Goal: Register for event/course

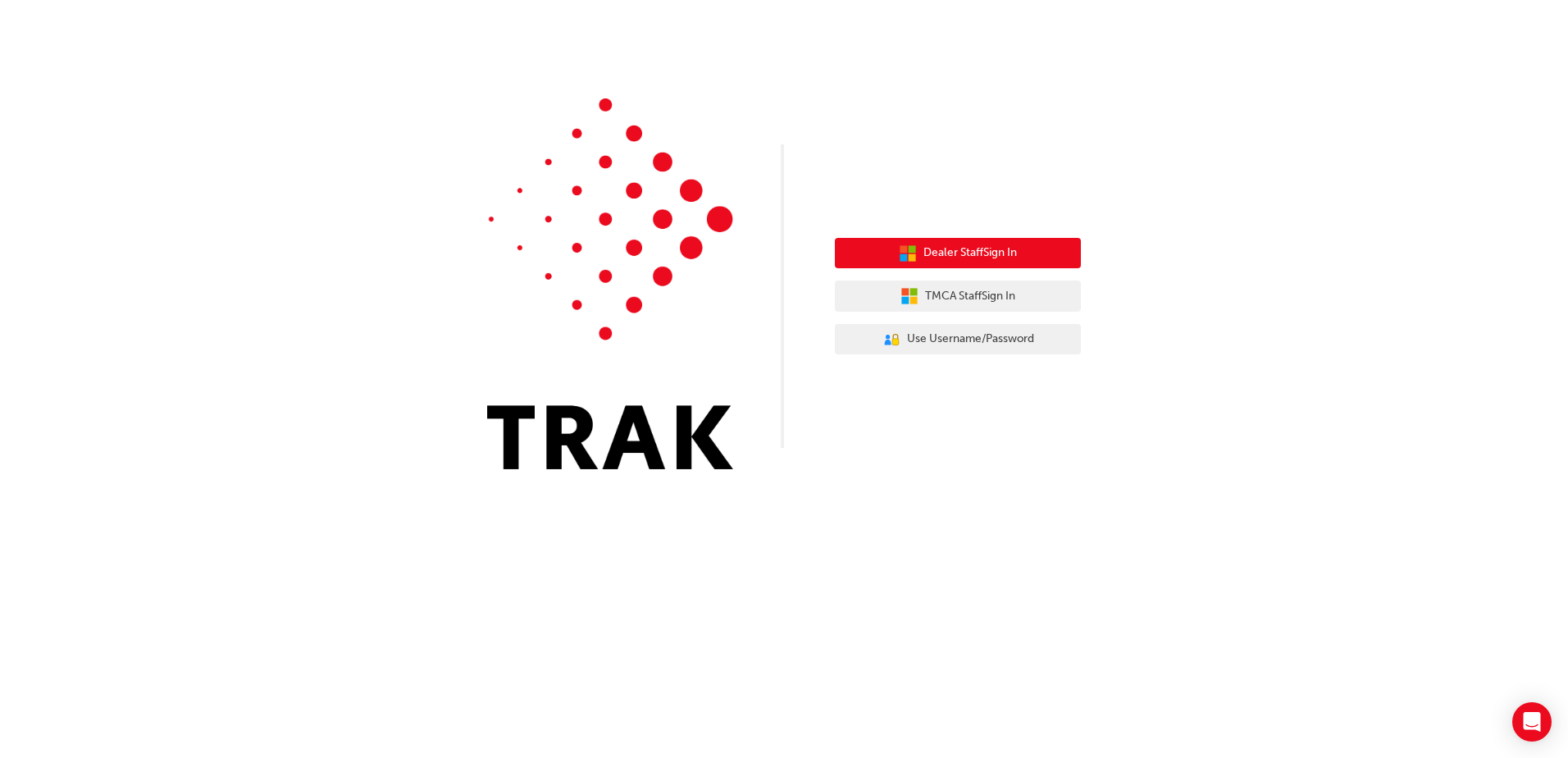
click at [944, 256] on span "Dealer Staff Sign In" at bounding box center [970, 253] width 94 height 19
click at [973, 250] on span "Dealer Staff Sign In" at bounding box center [970, 253] width 94 height 19
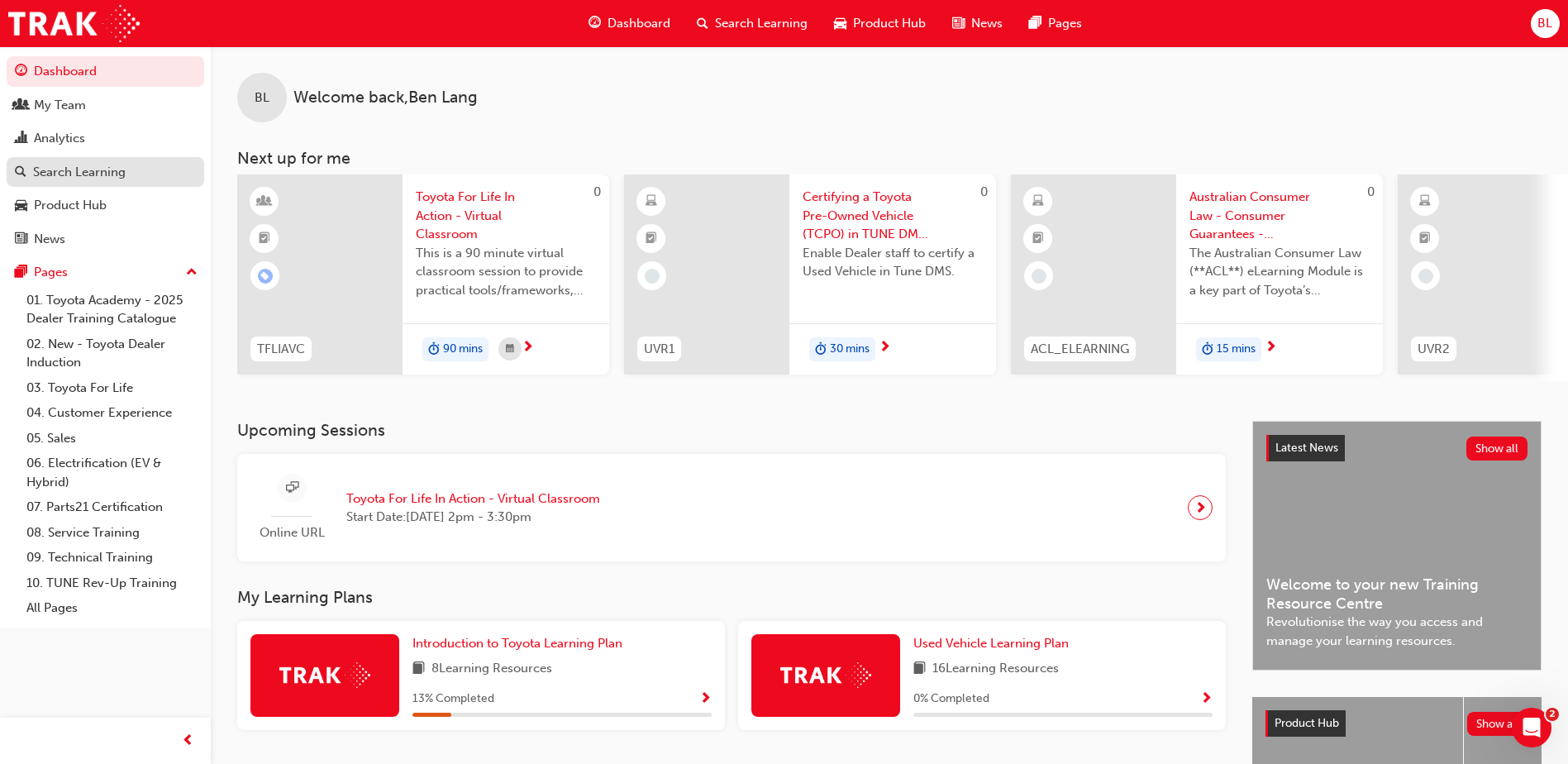
click at [75, 171] on div "Search Learning" at bounding box center [79, 173] width 93 height 19
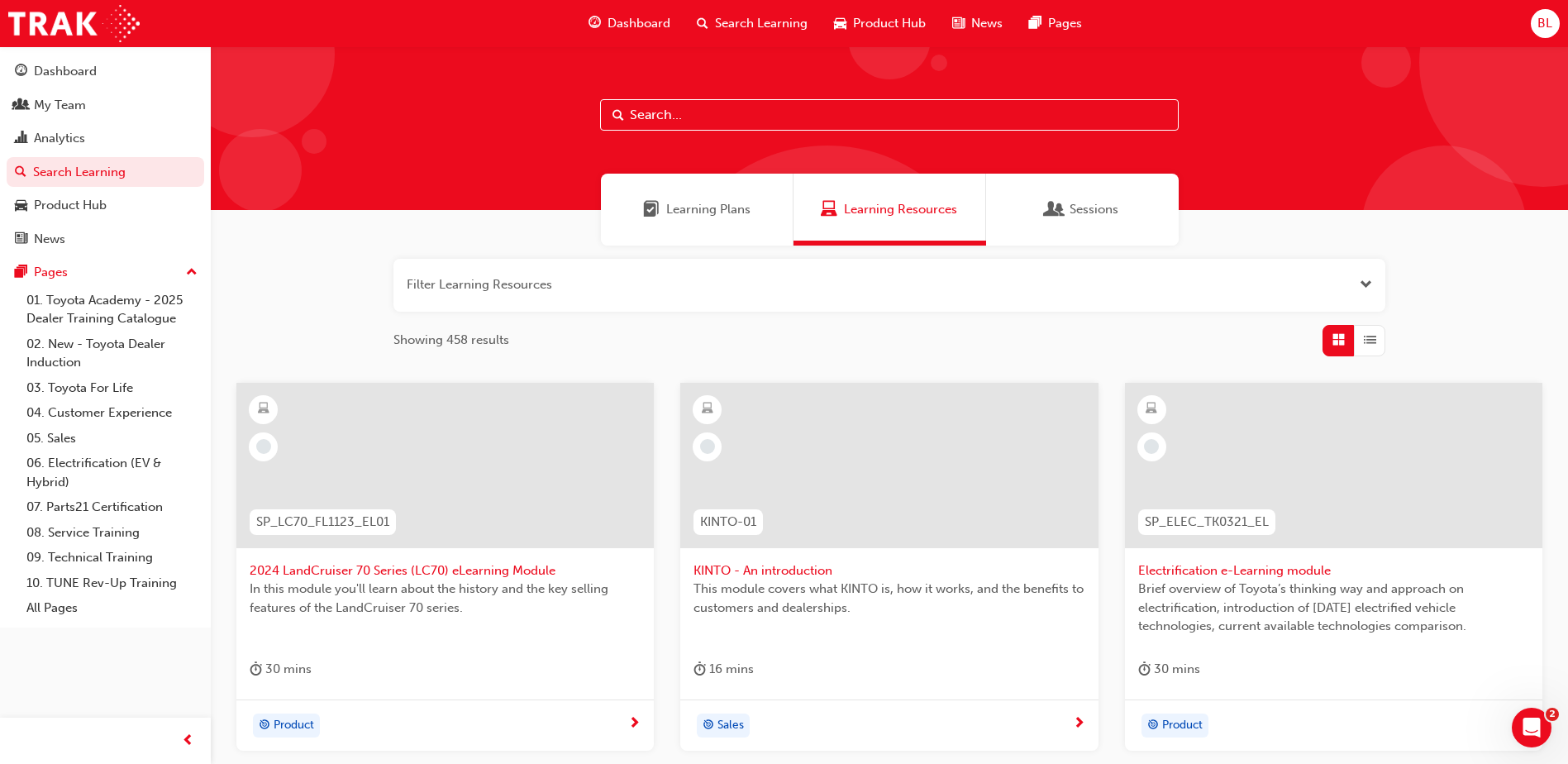
click at [675, 112] on input "text" at bounding box center [889, 114] width 579 height 31
click at [490, 288] on button "button" at bounding box center [889, 284] width 992 height 53
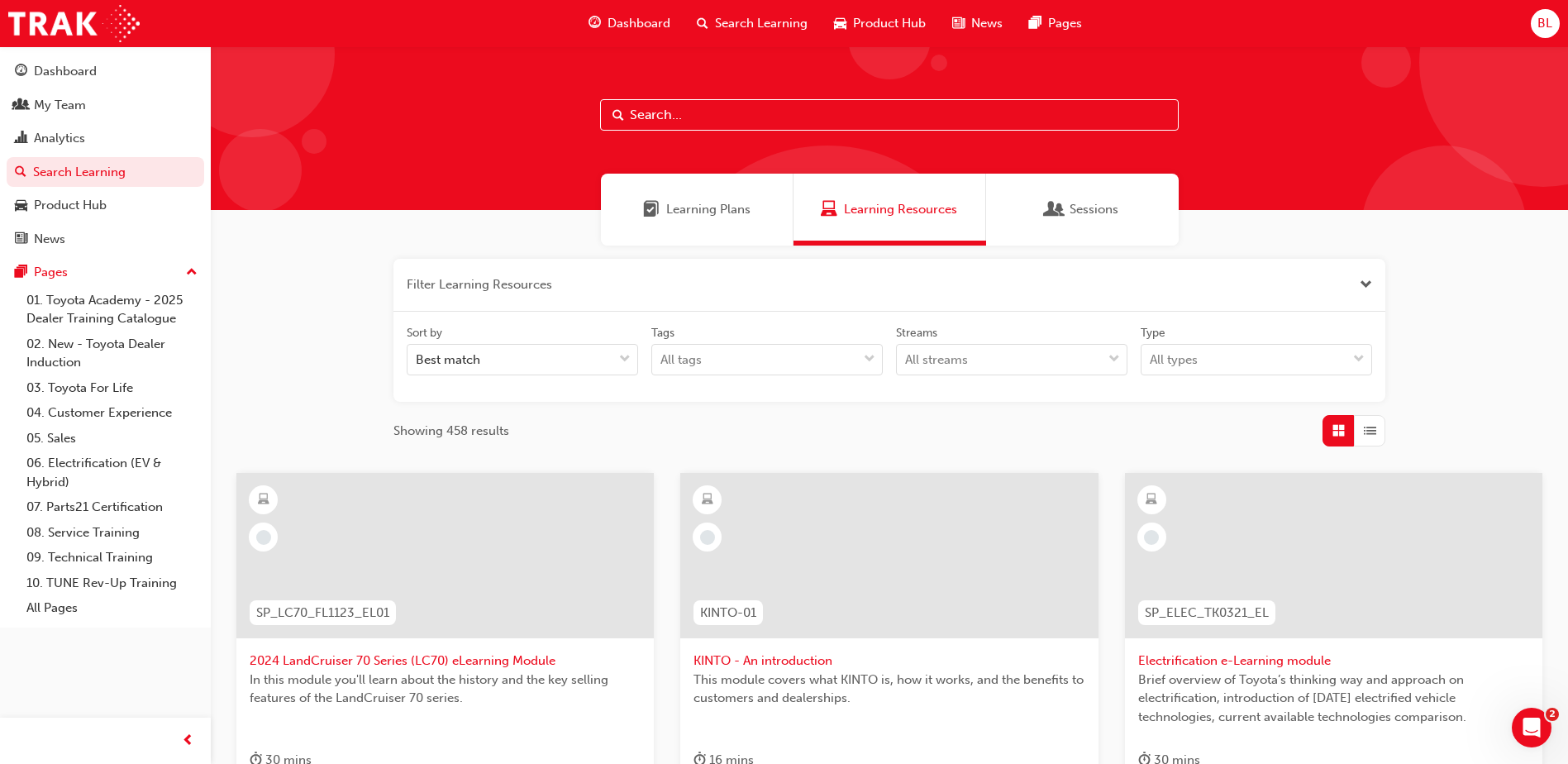
click at [670, 115] on input "text" at bounding box center [889, 114] width 579 height 31
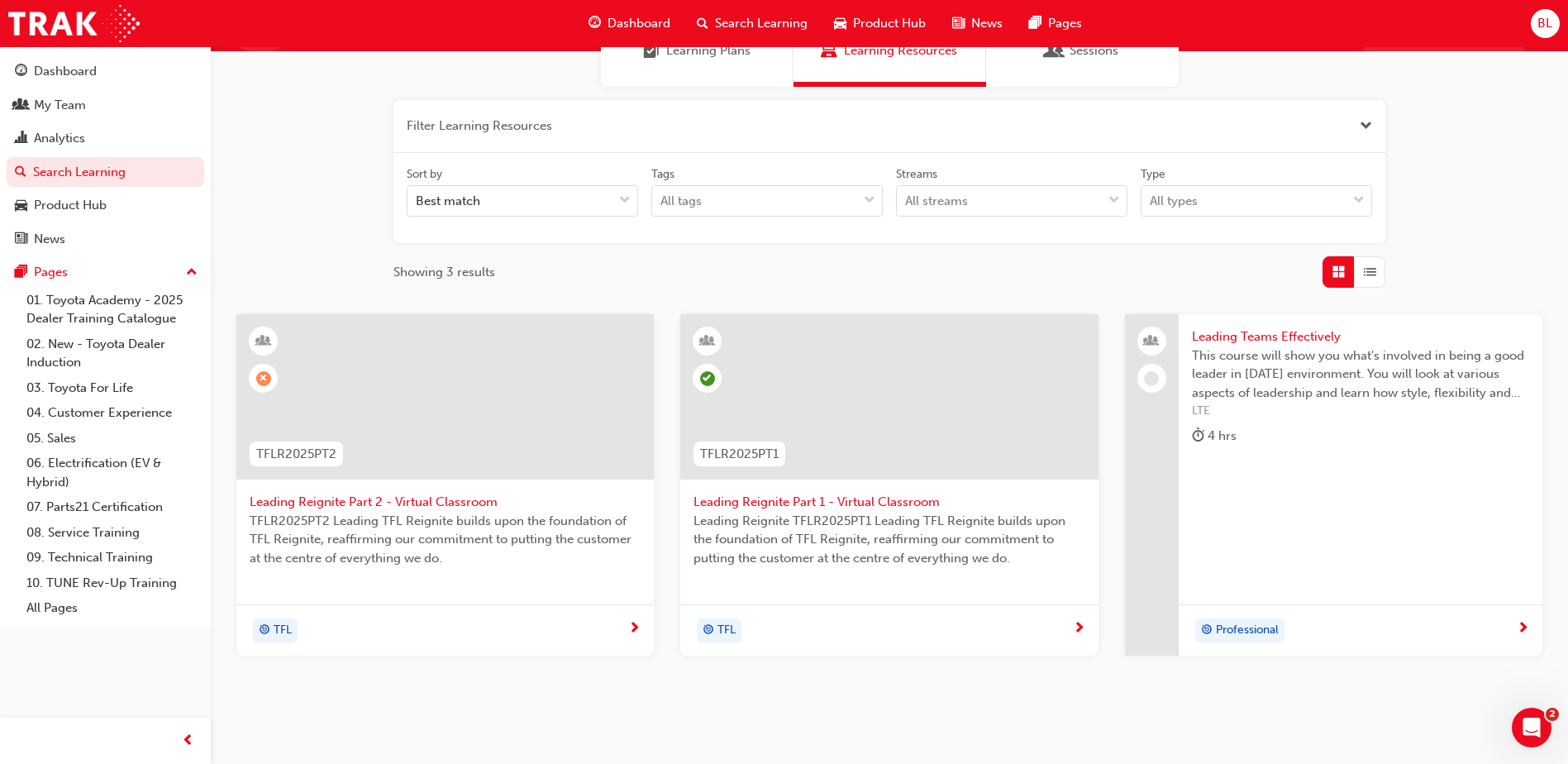
scroll to position [211, 0]
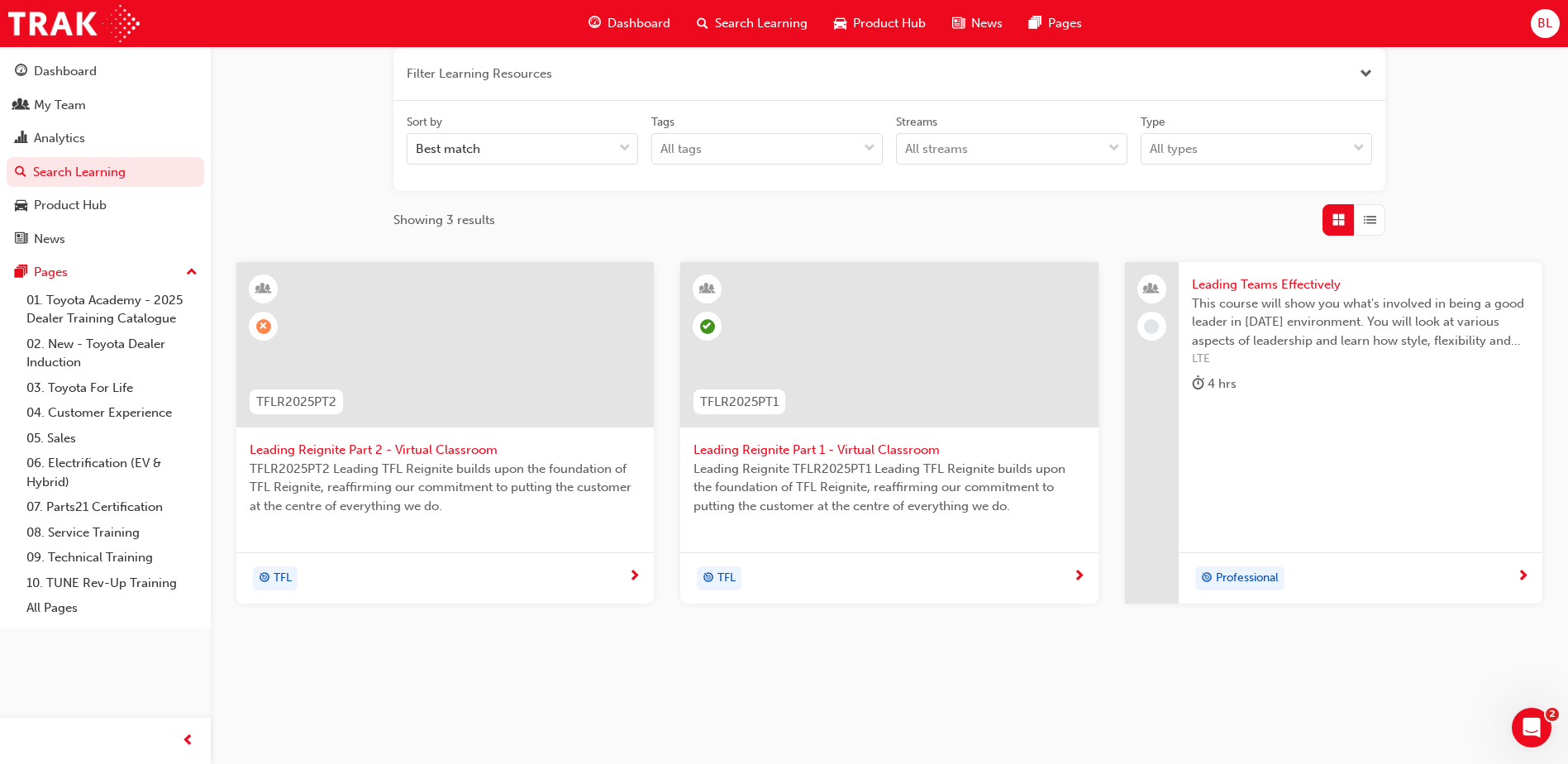
type input "leading"
click at [437, 443] on span "Leading Reignite Part 2 - Virtual Classroom" at bounding box center [445, 450] width 391 height 19
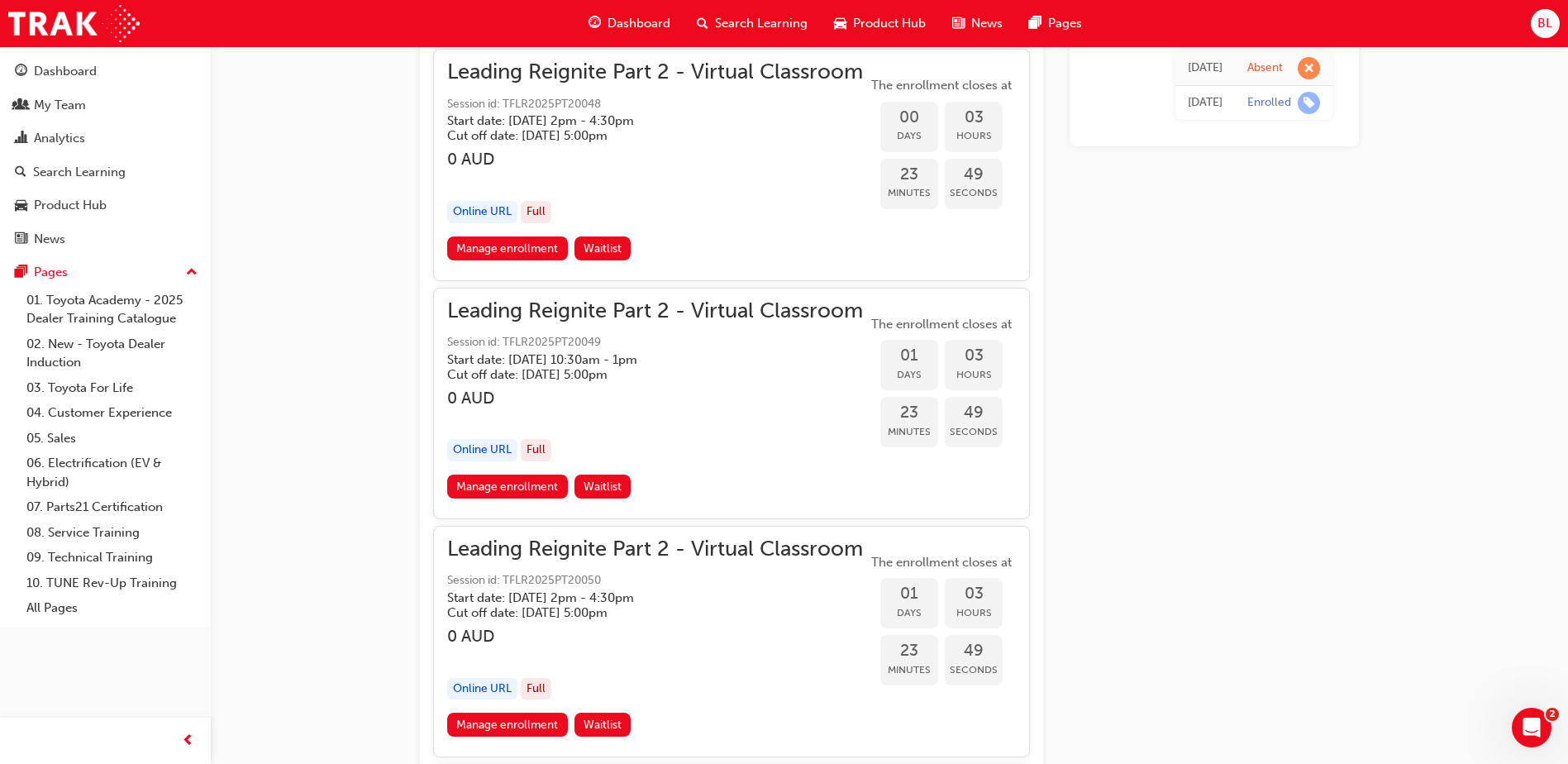
scroll to position [1985, 0]
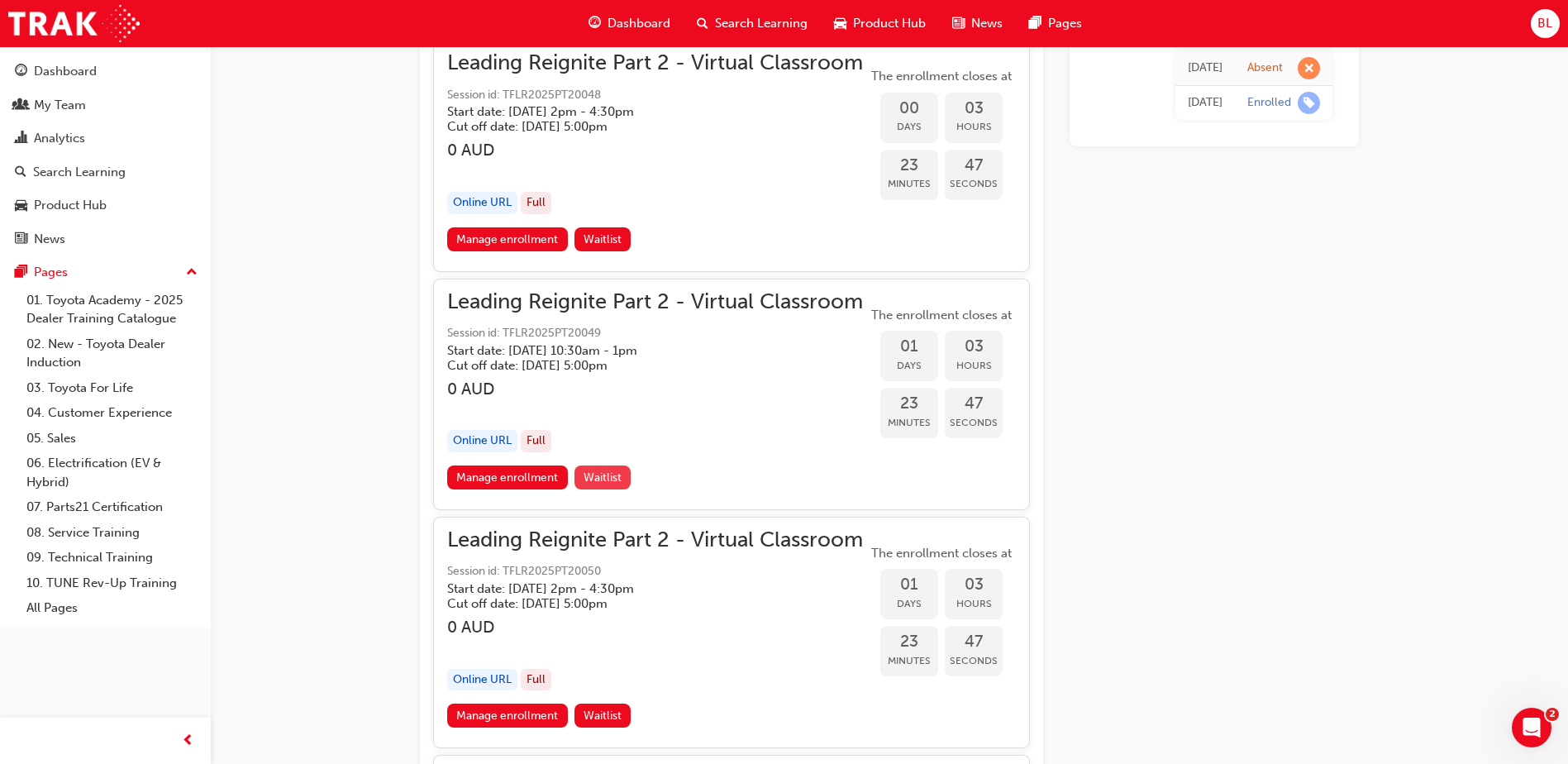
drag, startPoint x: 606, startPoint y: 480, endPoint x: 667, endPoint y: 471, distance: 61.7
click at [606, 481] on span "Waitlist" at bounding box center [602, 478] width 38 height 14
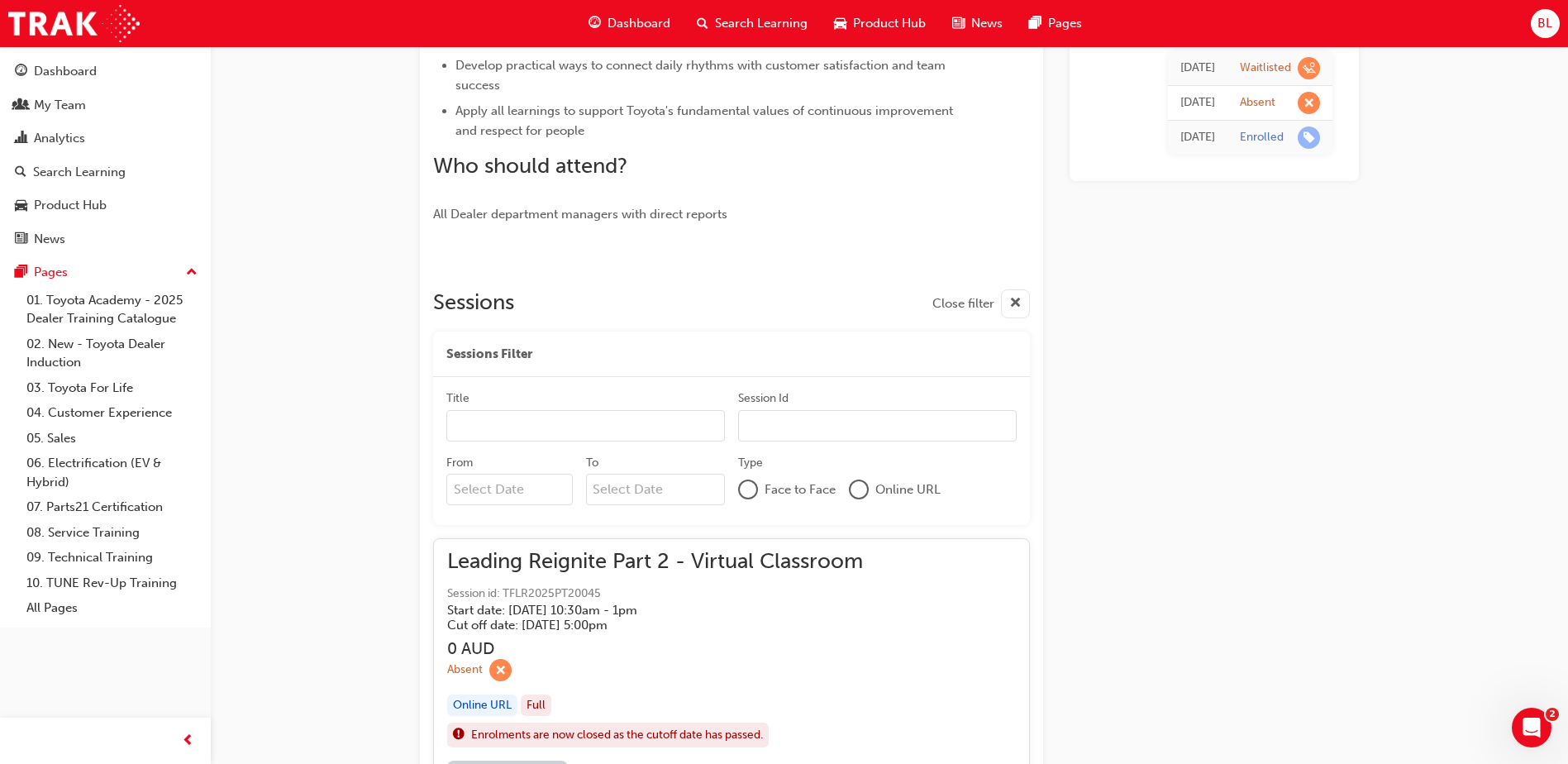
scroll to position [715, 0]
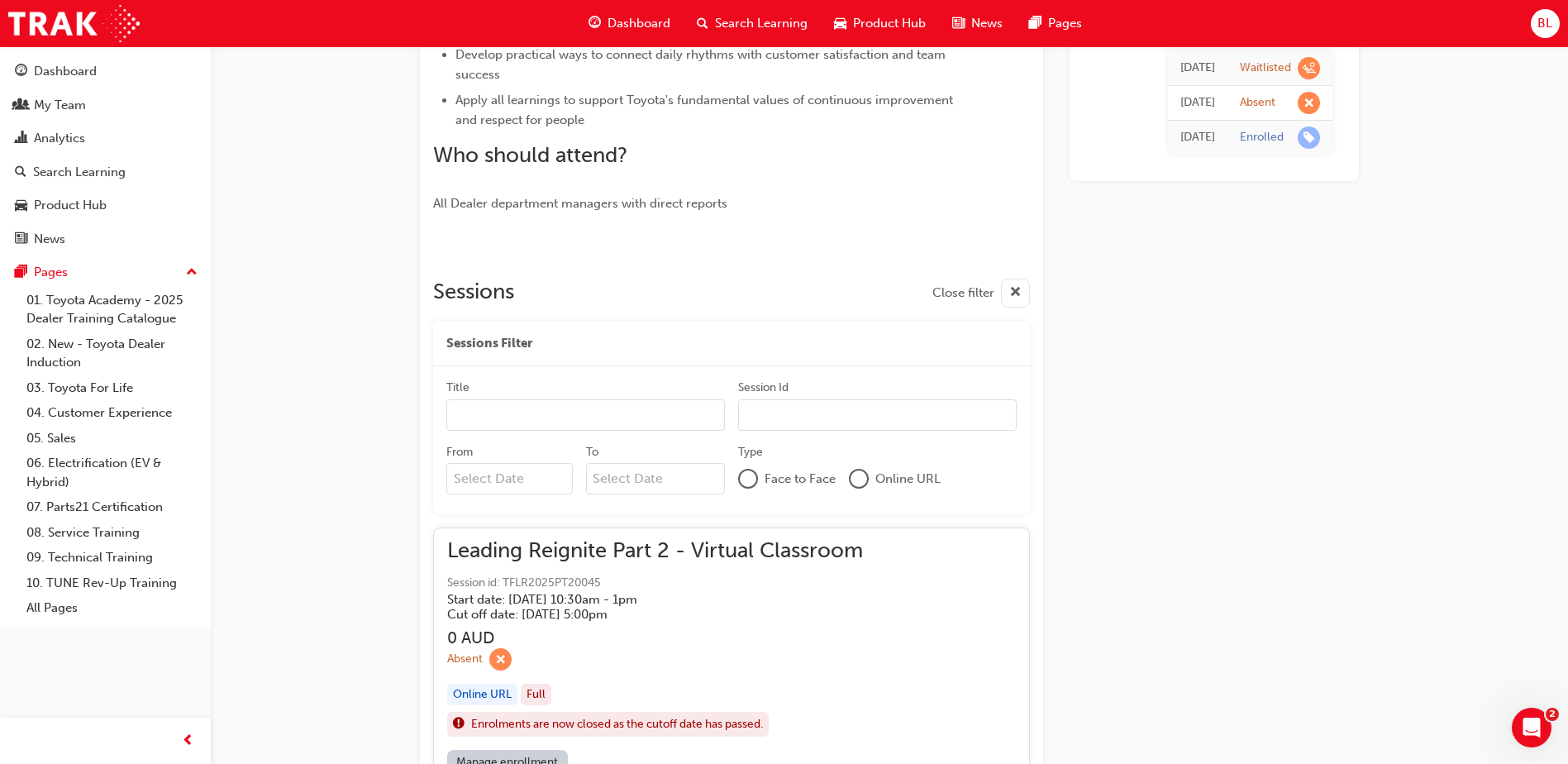
click at [543, 415] on input "Title" at bounding box center [585, 415] width 278 height 31
click at [803, 414] on input "Session Id" at bounding box center [877, 415] width 278 height 31
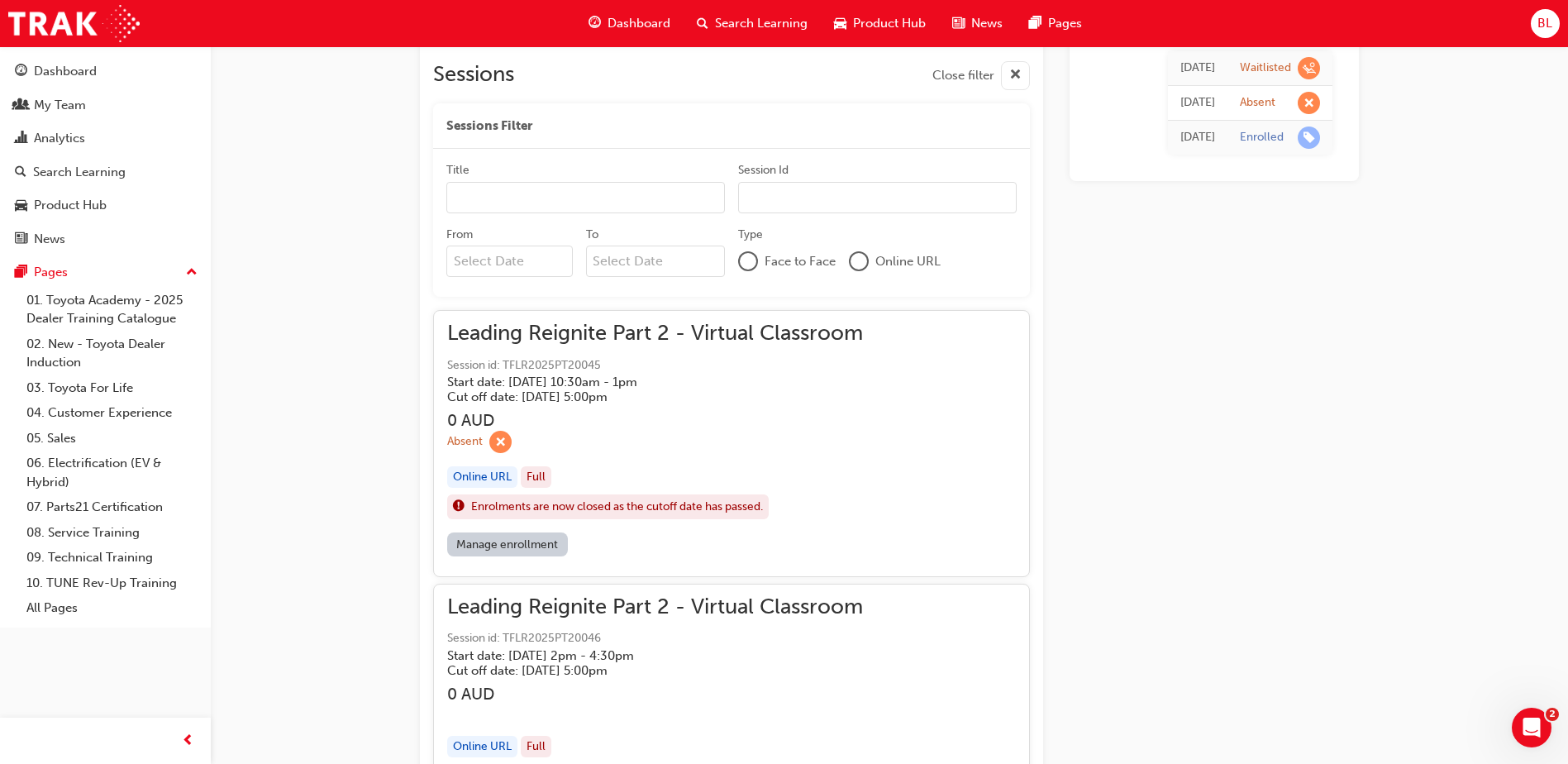
scroll to position [798, 0]
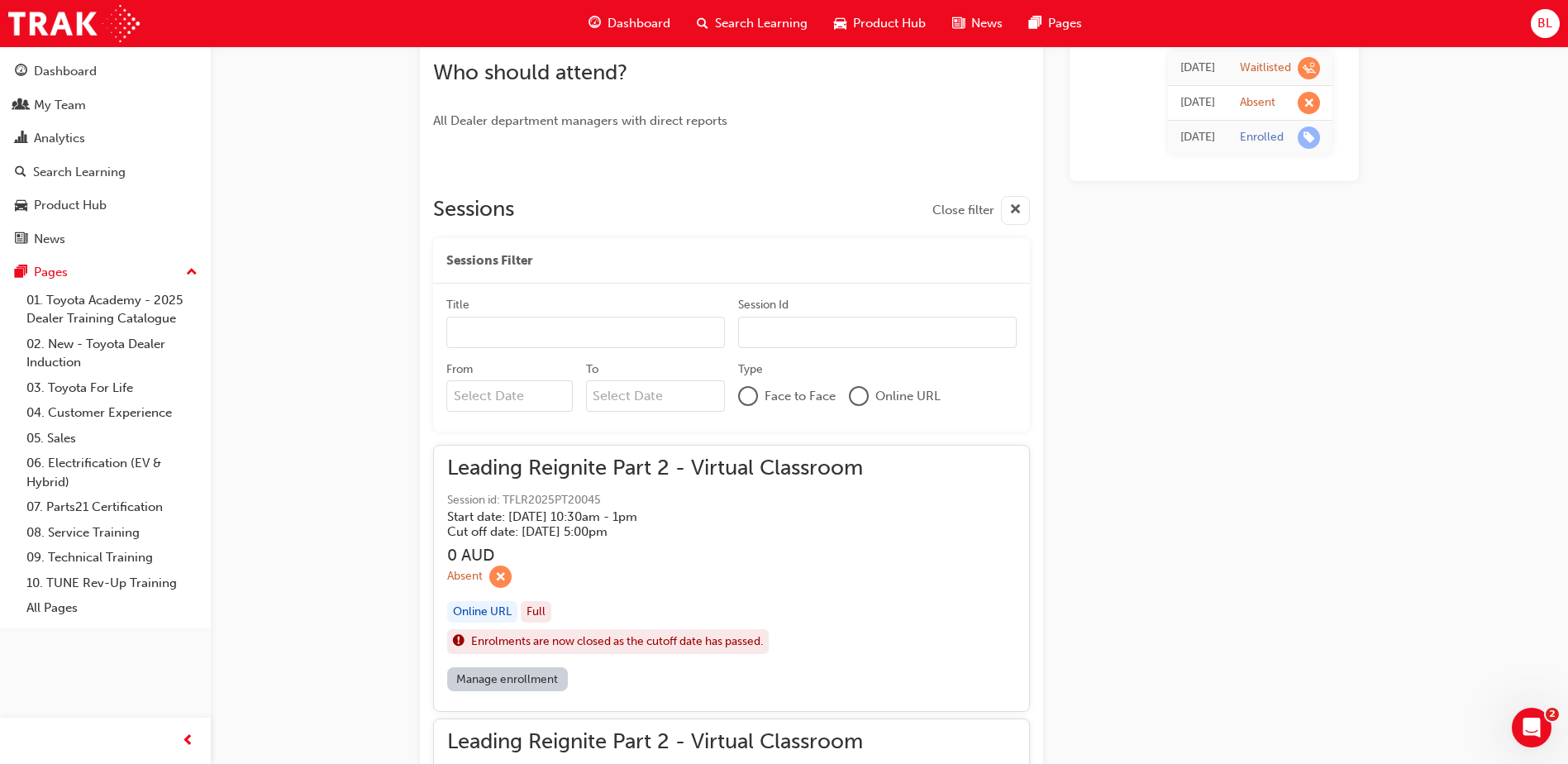
click at [859, 401] on div at bounding box center [858, 395] width 16 height 16
click at [758, 338] on input "Session Id" at bounding box center [877, 333] width 278 height 31
click at [597, 338] on input "Title" at bounding box center [585, 333] width 278 height 31
click at [1014, 212] on span "cross-icon" at bounding box center [1015, 211] width 12 height 21
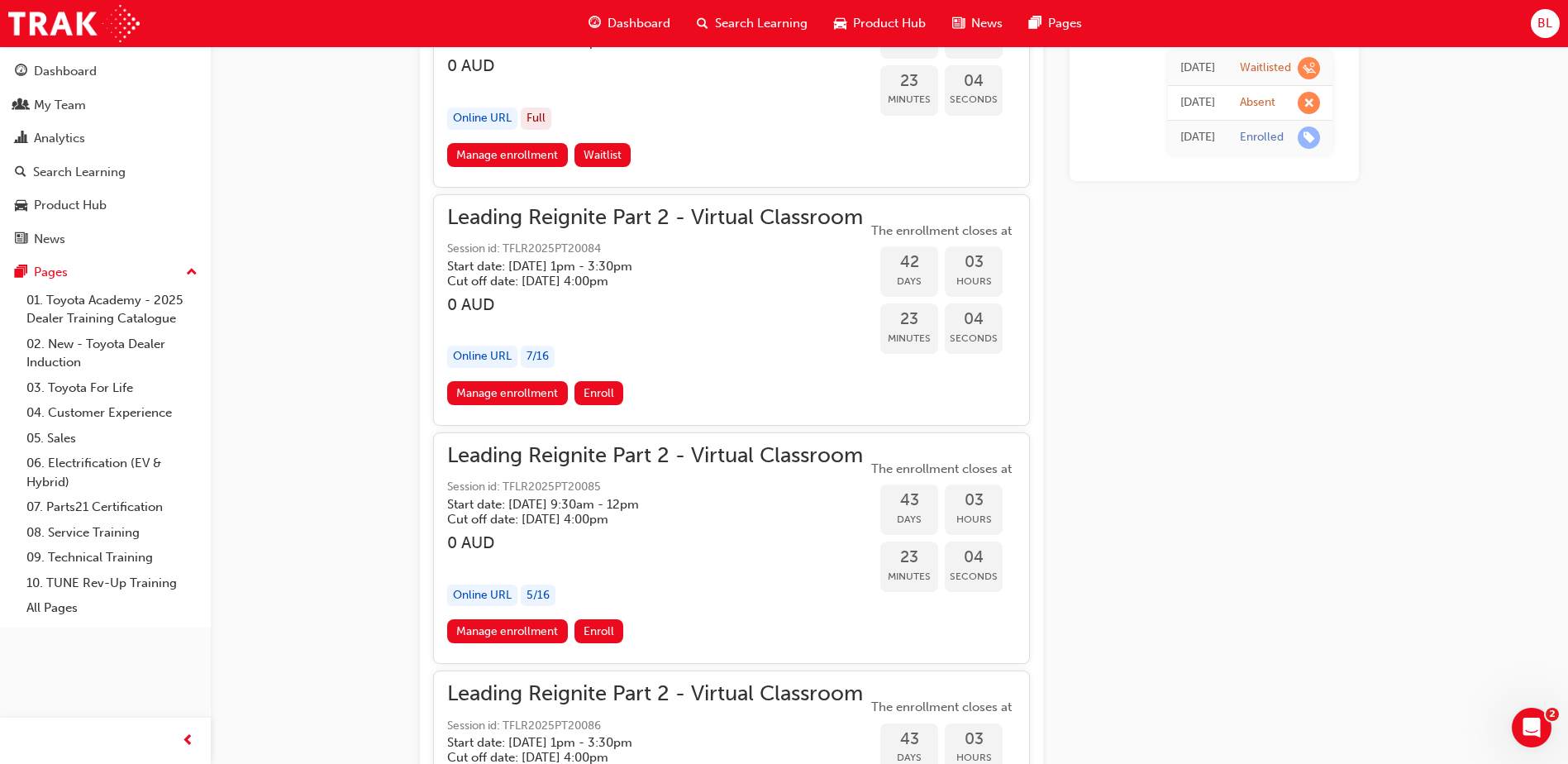
scroll to position [9729, 0]
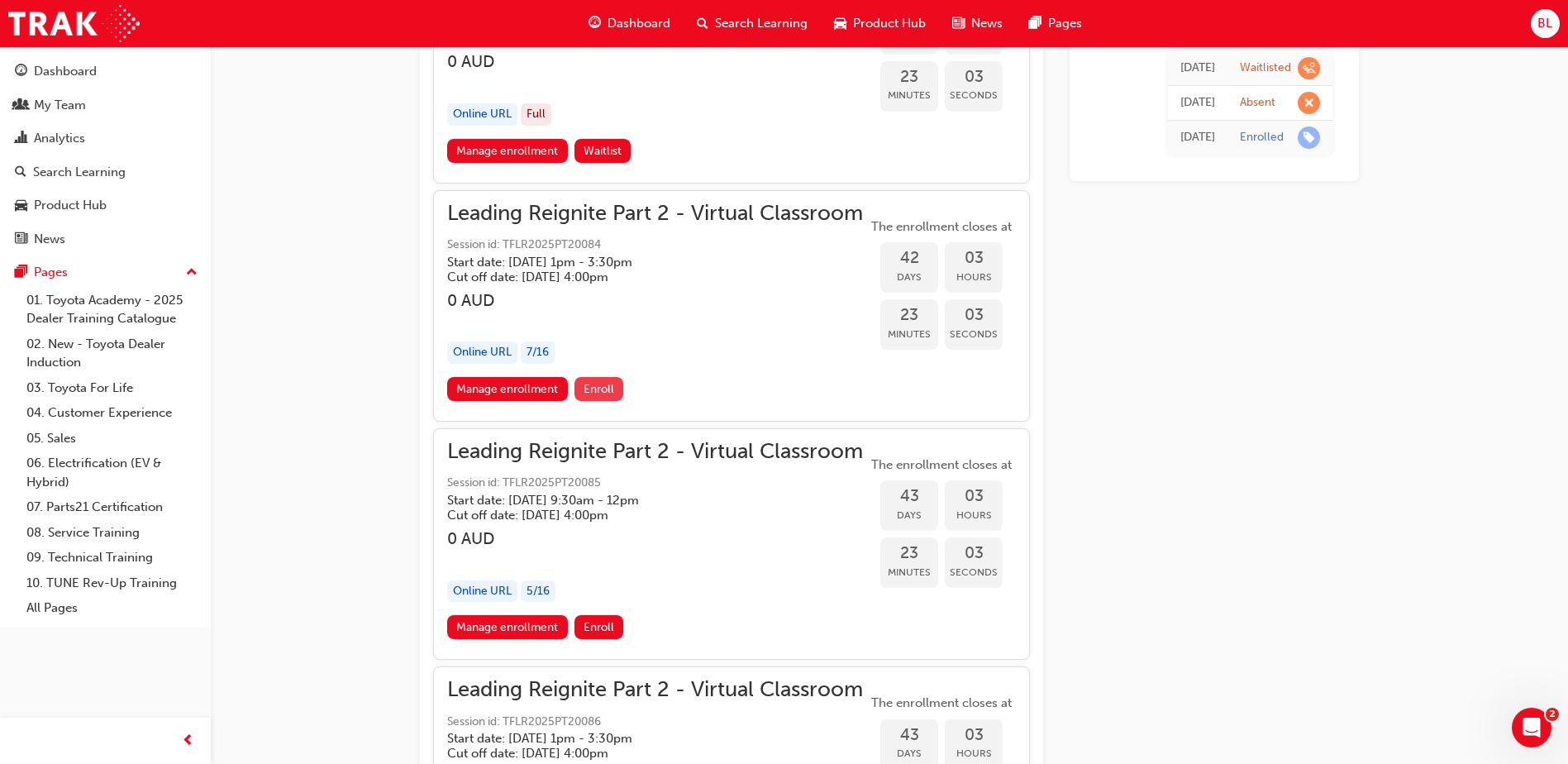
click at [609, 385] on span "Enroll" at bounding box center [598, 389] width 30 height 14
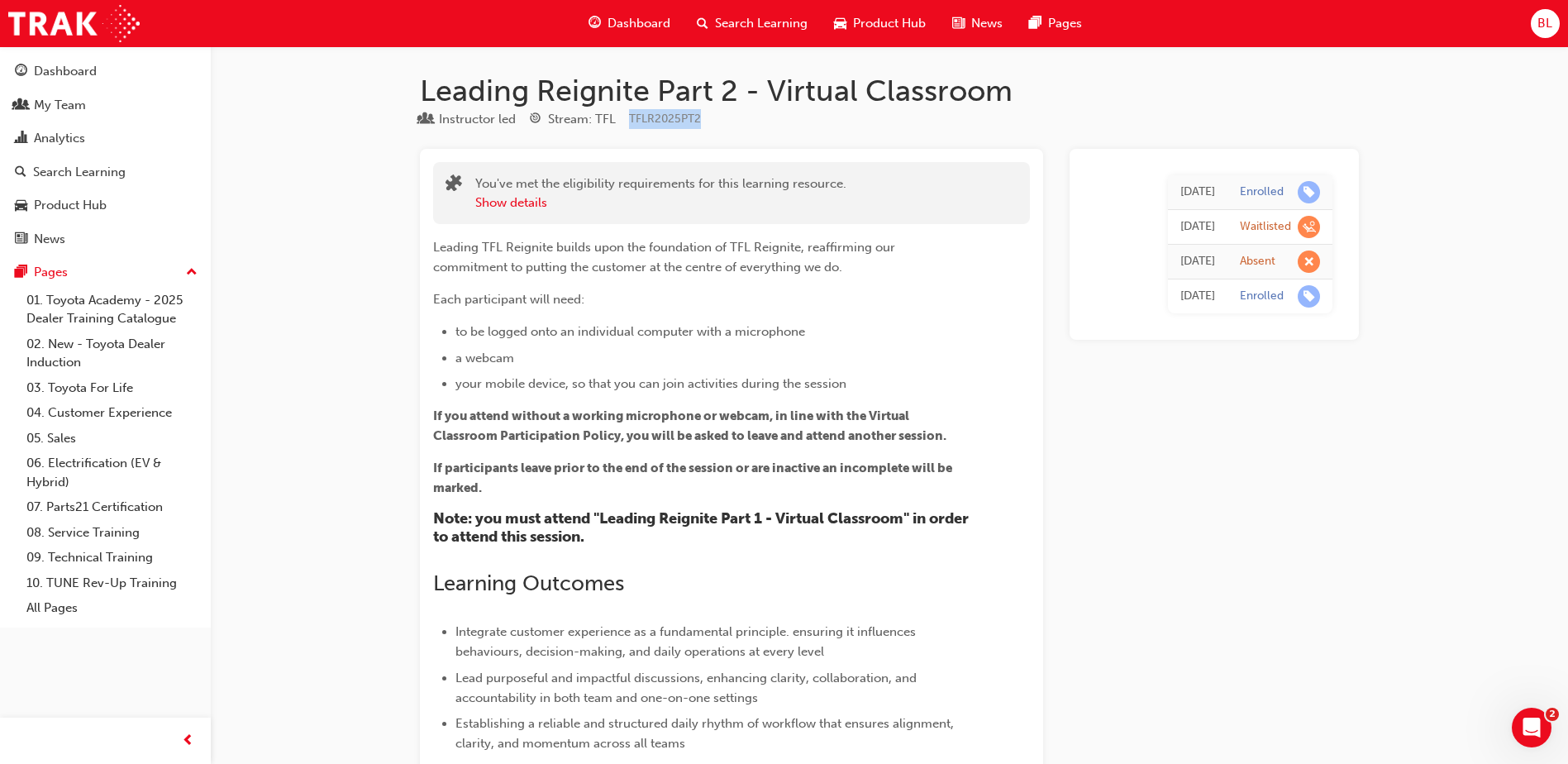
drag, startPoint x: 704, startPoint y: 118, endPoint x: 628, endPoint y: 124, distance: 76.2
click at [628, 124] on div "Instructor led Stream: TFL TFLR2025PT2" at bounding box center [888, 122] width 939 height 27
copy span "TFLR2025PT2"
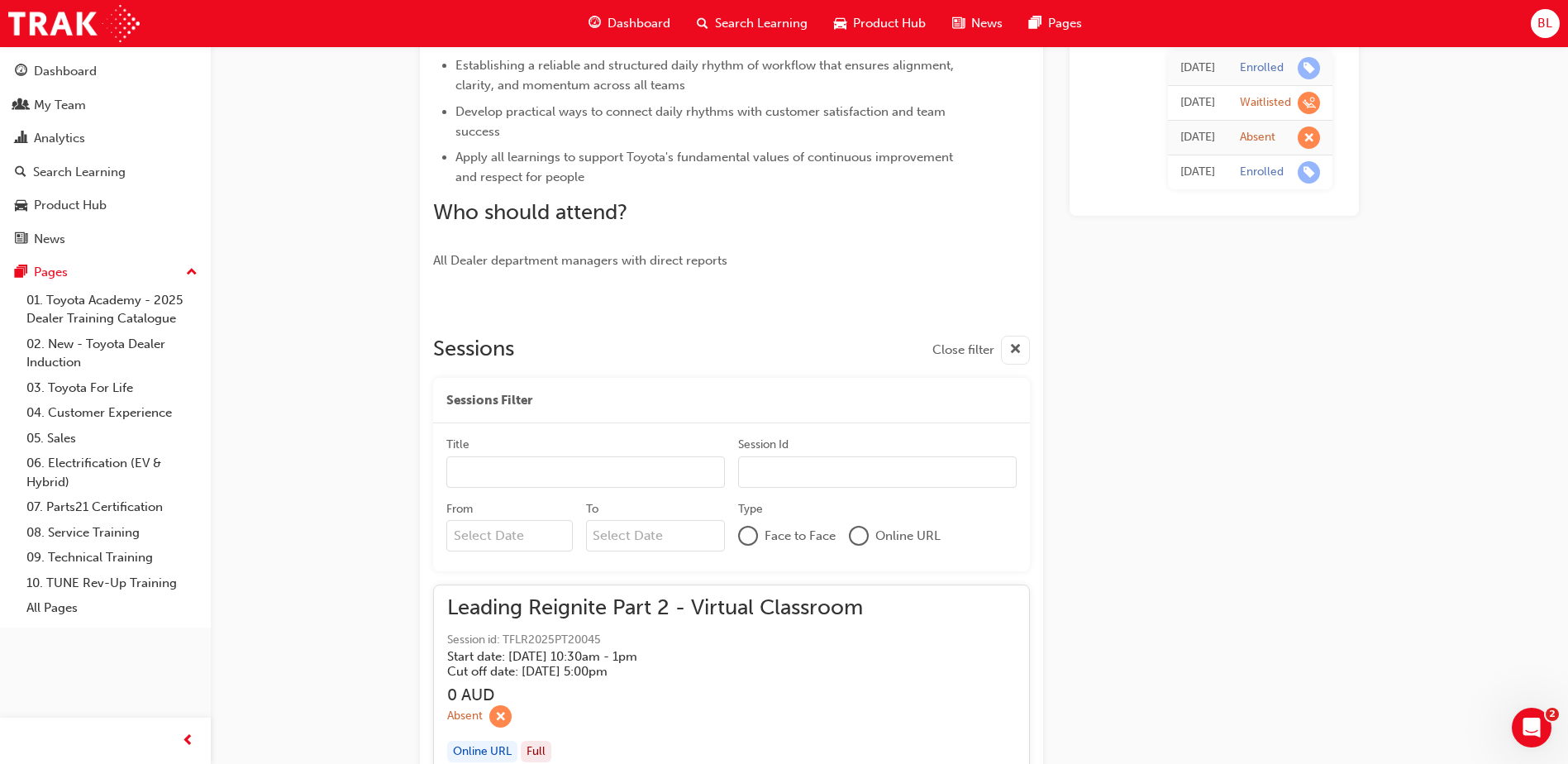
scroll to position [662, 0]
click at [755, 463] on input "Session Id" at bounding box center [877, 469] width 278 height 31
paste input "TFLR2025PT2"
type input "TFLR2025PT2"
click at [589, 466] on input "Title" at bounding box center [585, 470] width 278 height 31
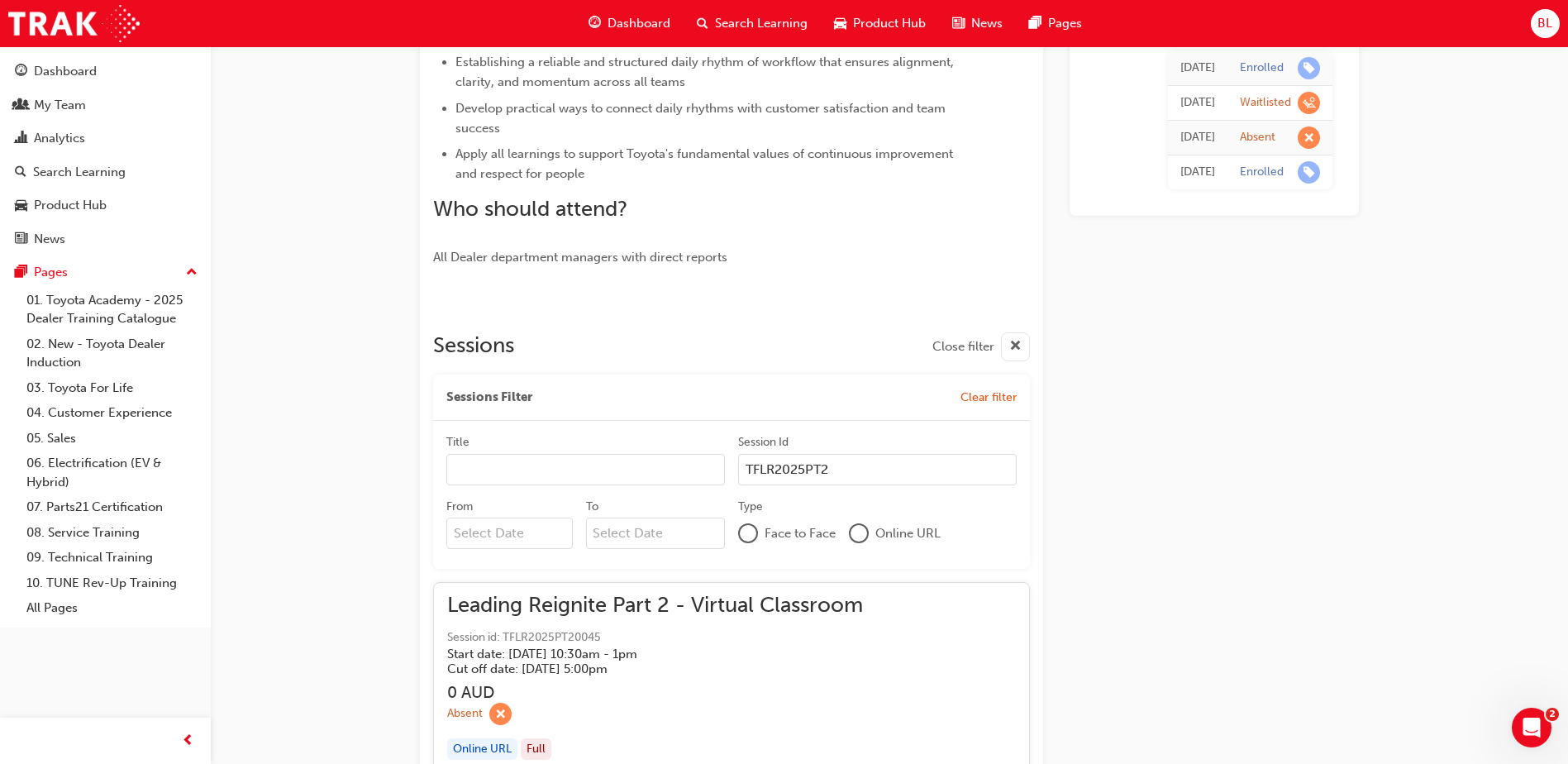
scroll to position [744, 0]
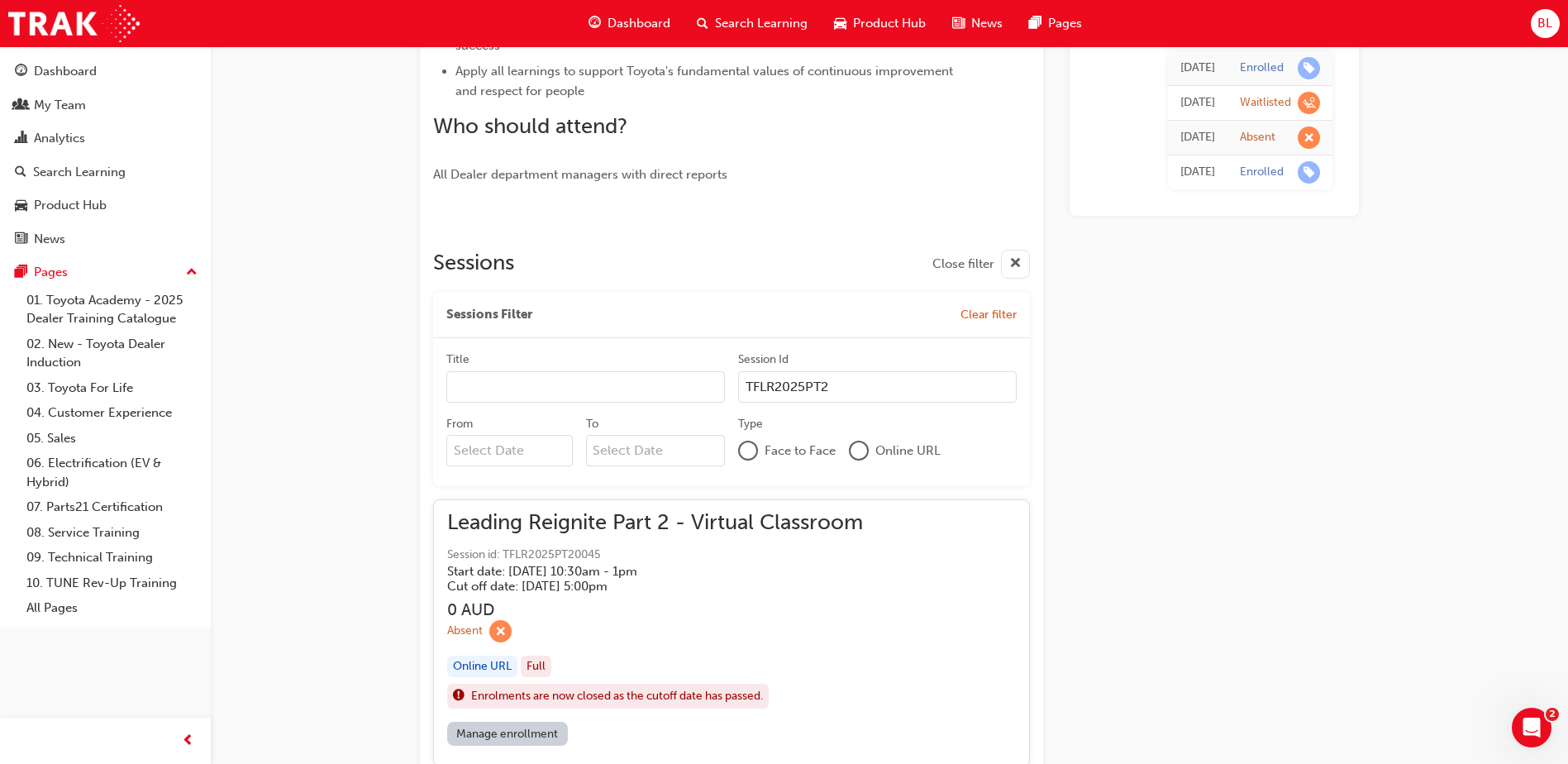
click at [866, 447] on div at bounding box center [858, 450] width 16 height 16
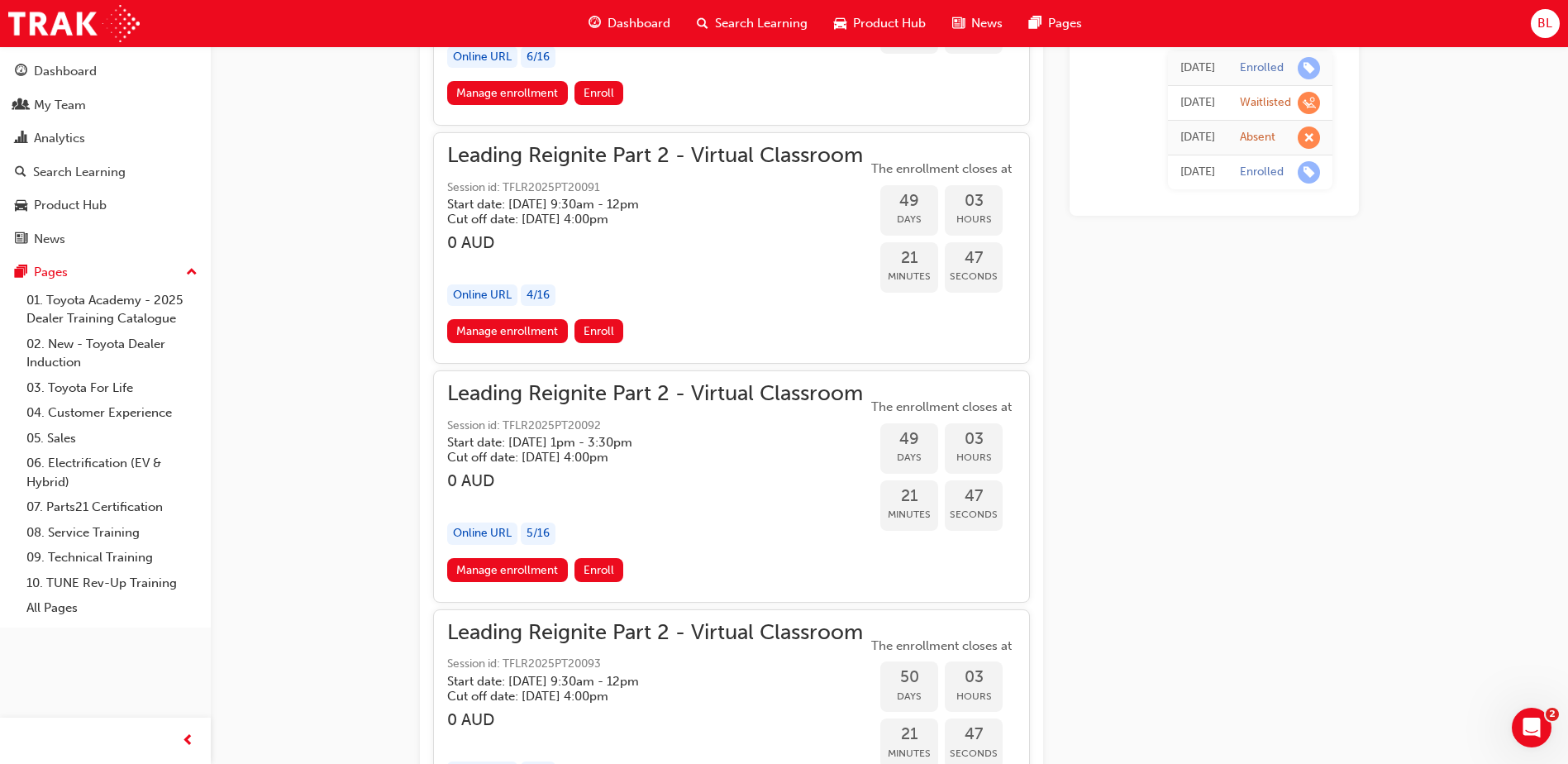
scroll to position [12129, 0]
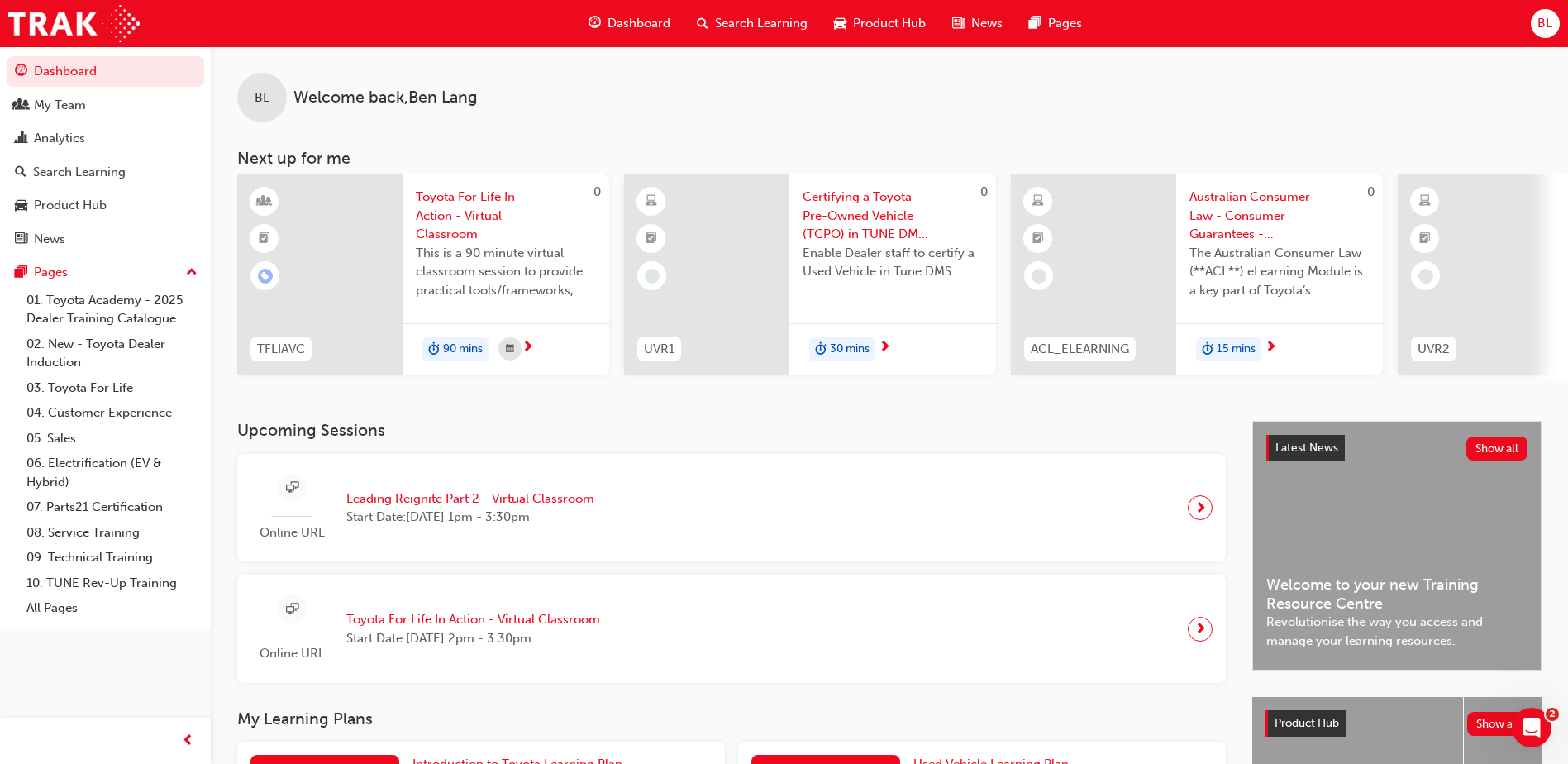
click at [1542, 16] on span "BL" at bounding box center [1545, 23] width 15 height 19
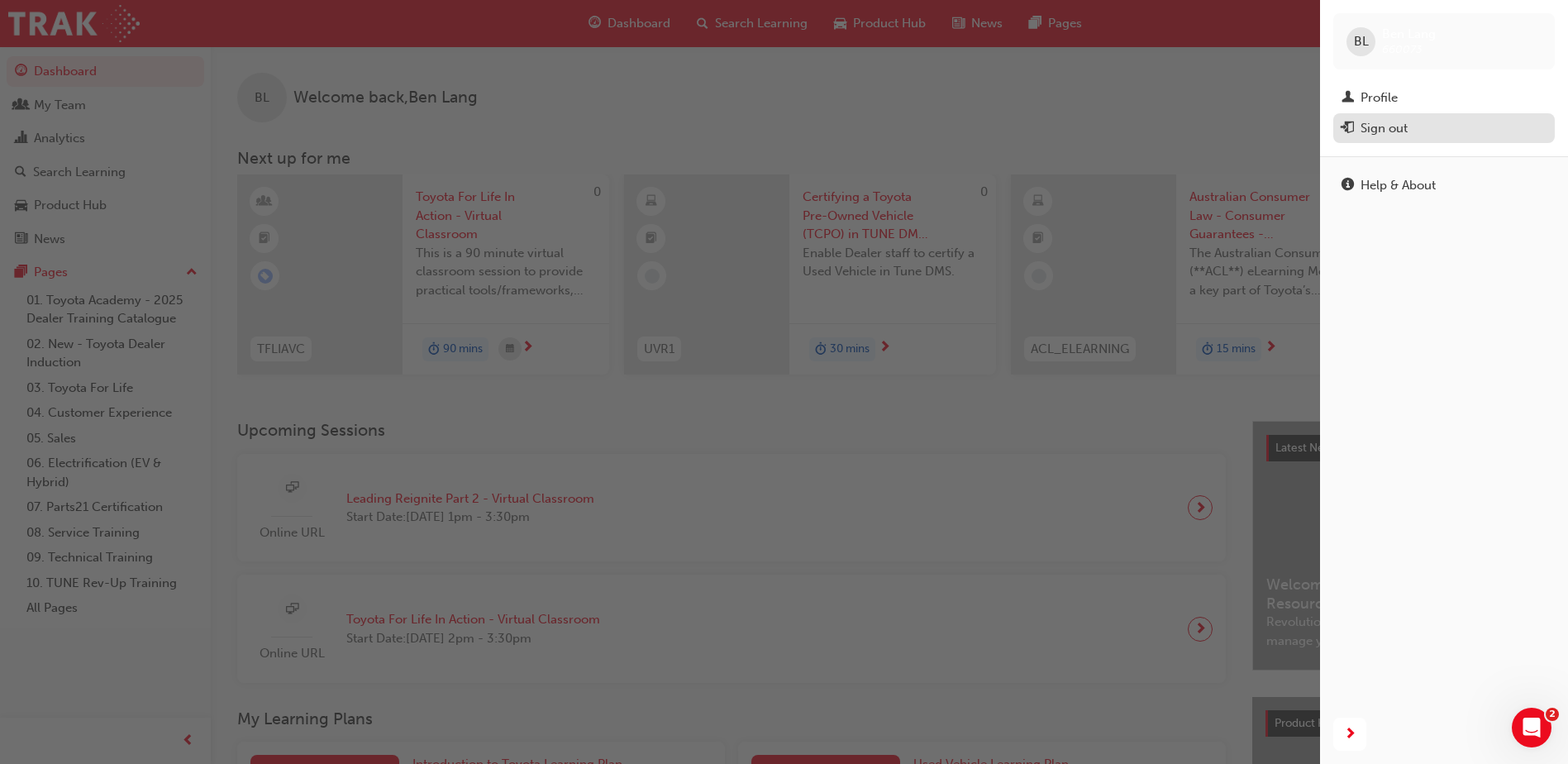
click at [1372, 127] on div "Sign out" at bounding box center [1384, 128] width 47 height 19
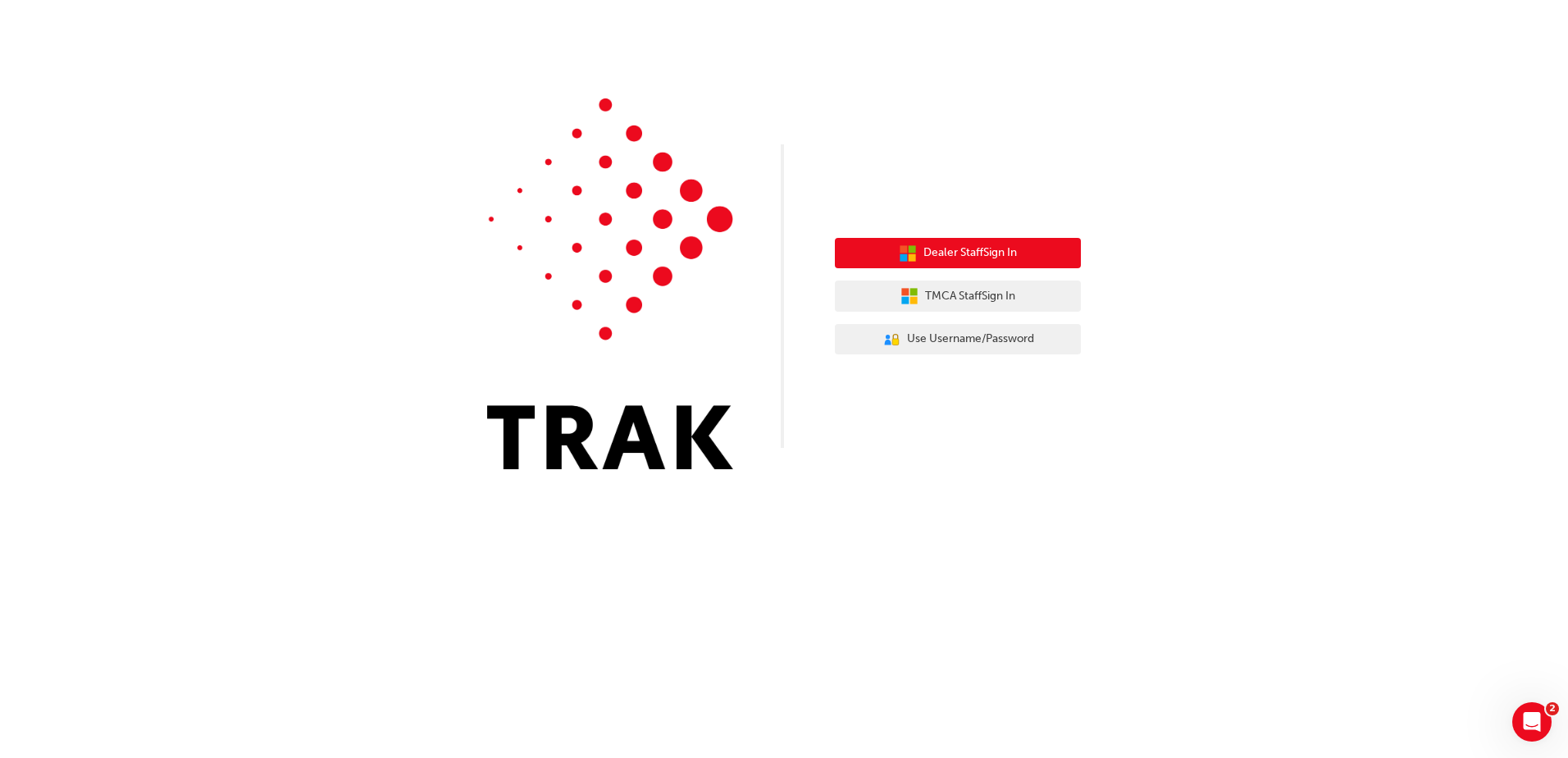
click at [965, 243] on button "Dealer Staff Sign In" at bounding box center [958, 254] width 246 height 31
